Goal: Transaction & Acquisition: Purchase product/service

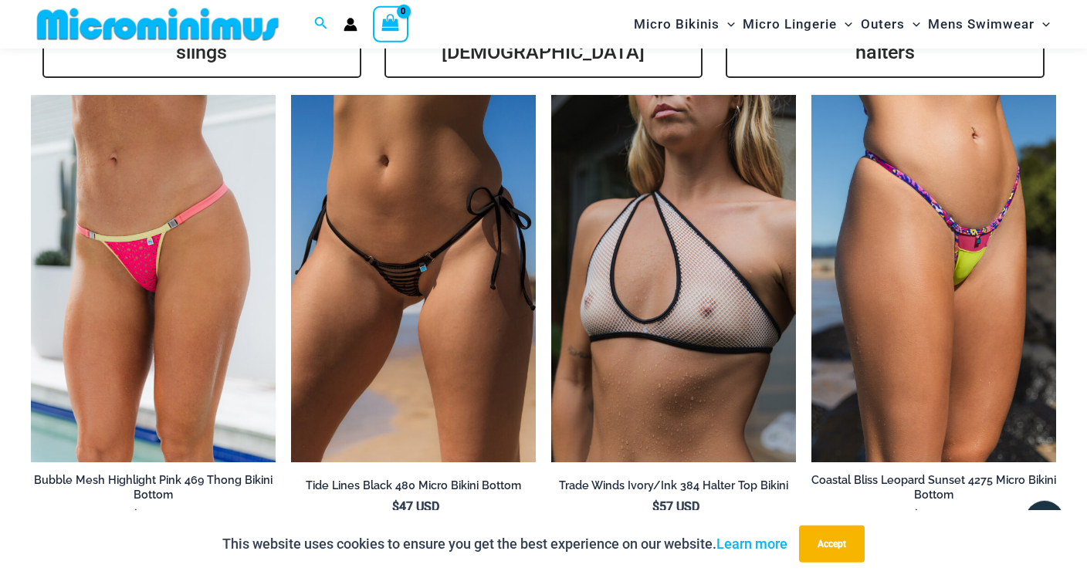
scroll to position [3232, 0]
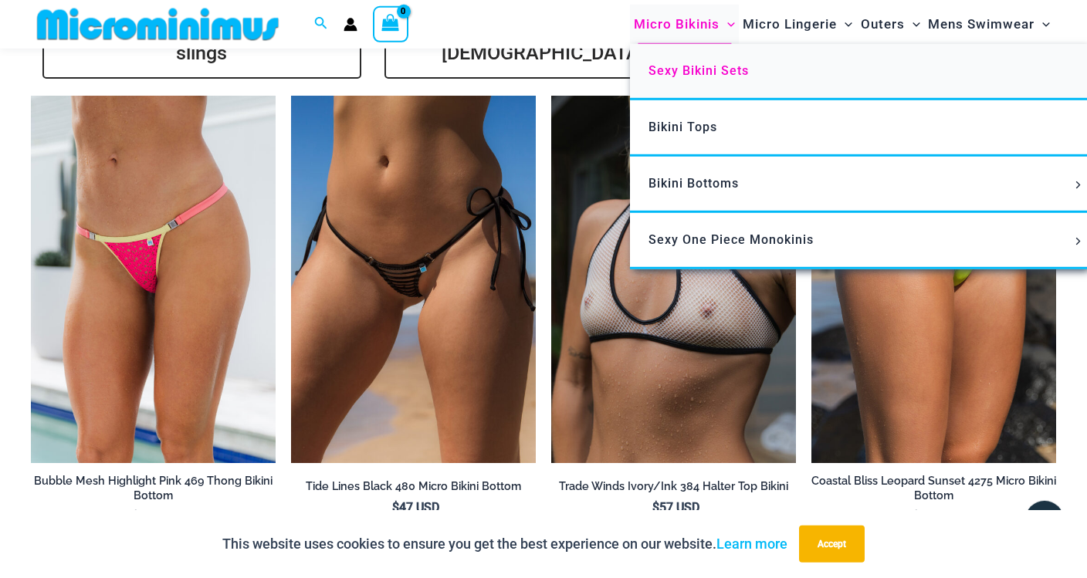
click at [703, 75] on span "Sexy Bikini Sets" at bounding box center [698, 70] width 100 height 15
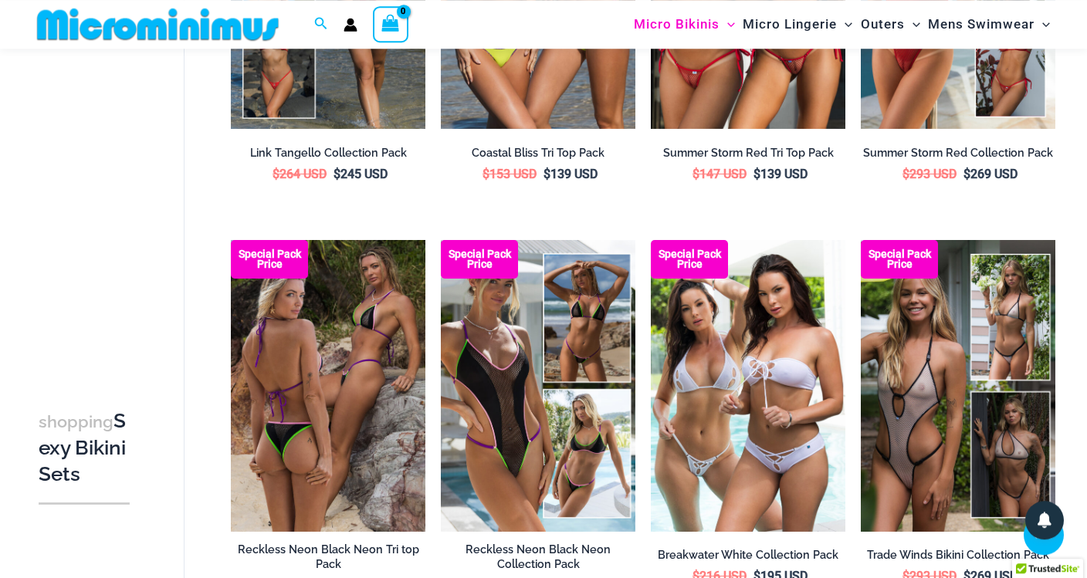
scroll to position [1157, 0]
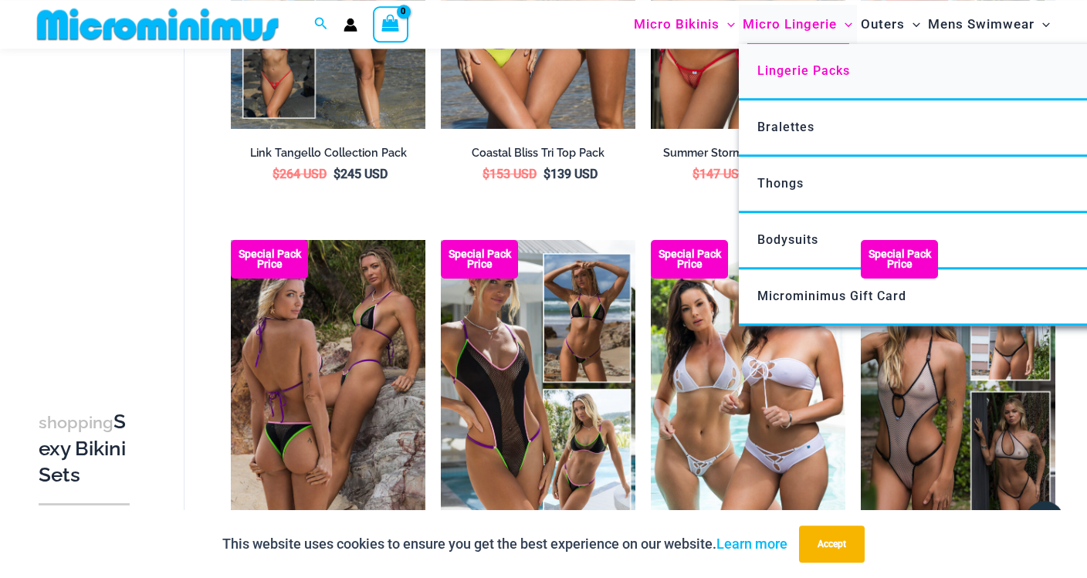
click at [795, 69] on span "Lingerie Packs" at bounding box center [803, 70] width 93 height 15
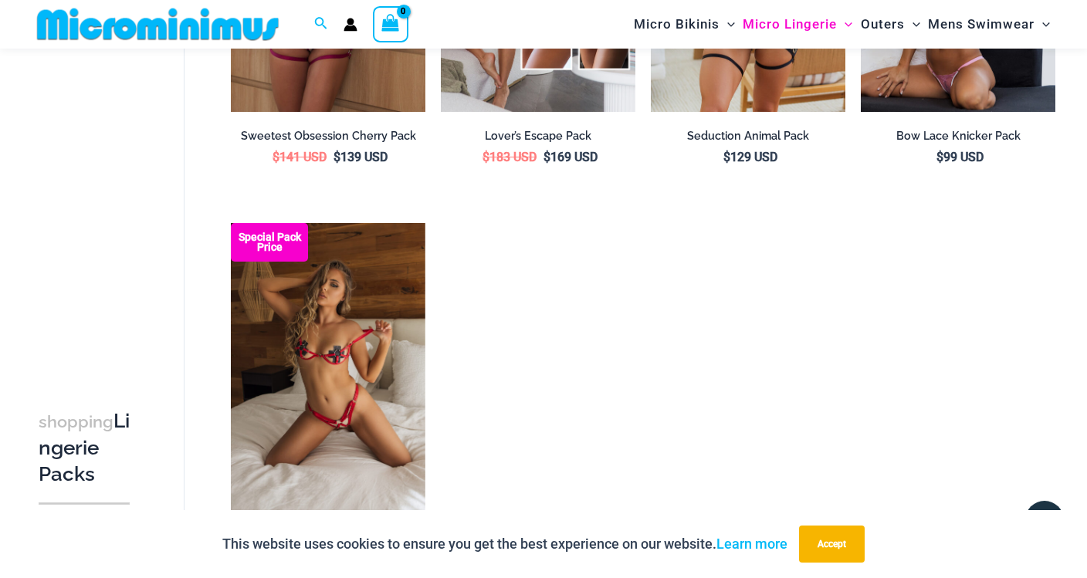
scroll to position [1568, 0]
